Goal: Information Seeking & Learning: Check status

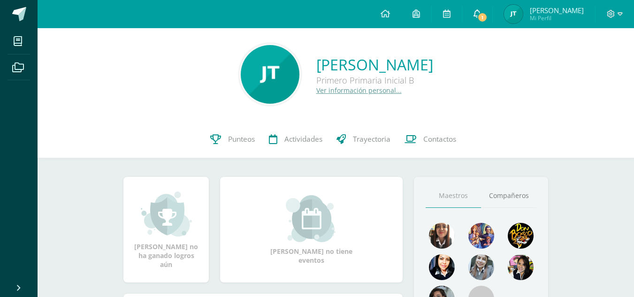
click at [492, 19] on link "1" at bounding box center [477, 14] width 30 height 28
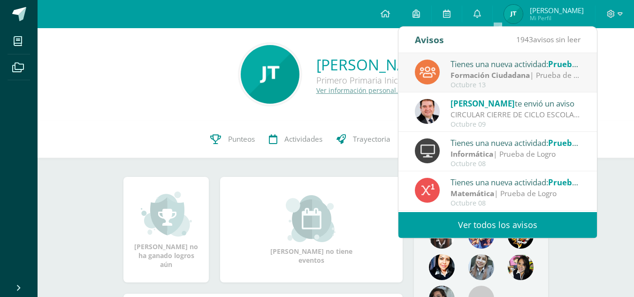
click at [498, 74] on strong "Formación Ciudadana" at bounding box center [490, 75] width 79 height 10
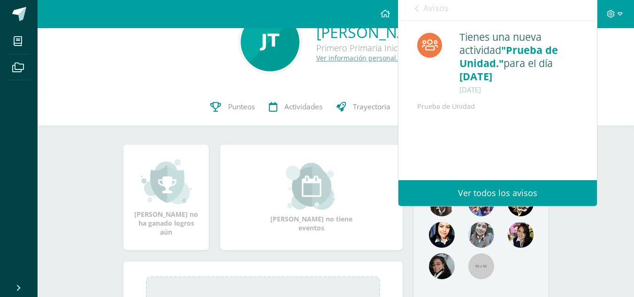
scroll to position [47, 0]
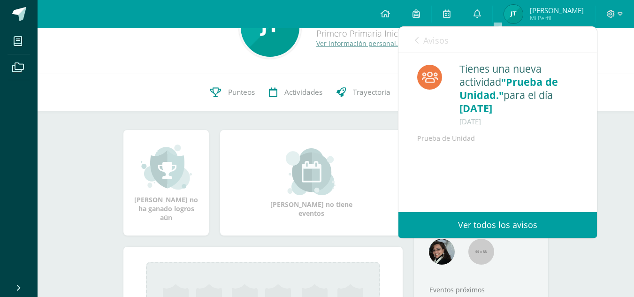
click at [420, 40] on link "Avisos" at bounding box center [432, 40] width 34 height 27
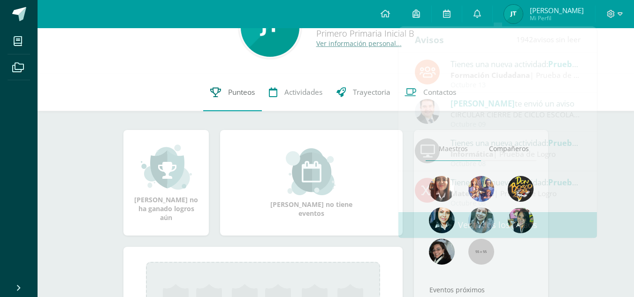
click at [233, 92] on span "Punteos" at bounding box center [241, 92] width 27 height 10
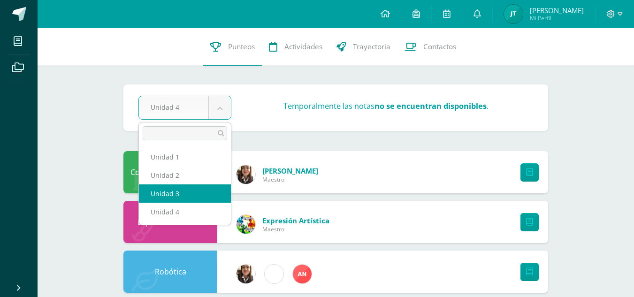
select select "Unidad 3"
